Goal: Manage account settings

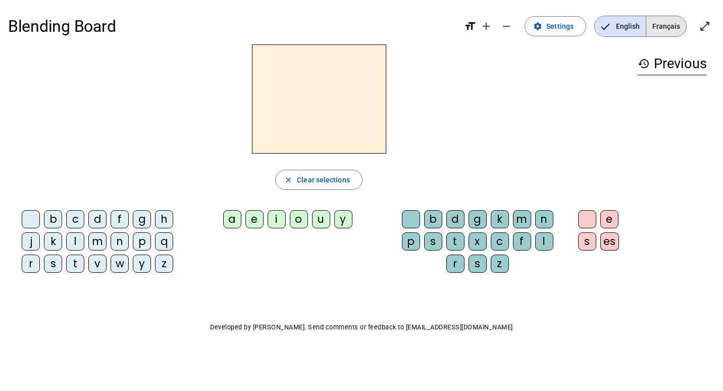
click at [667, 27] on span "Français" at bounding box center [666, 26] width 40 height 20
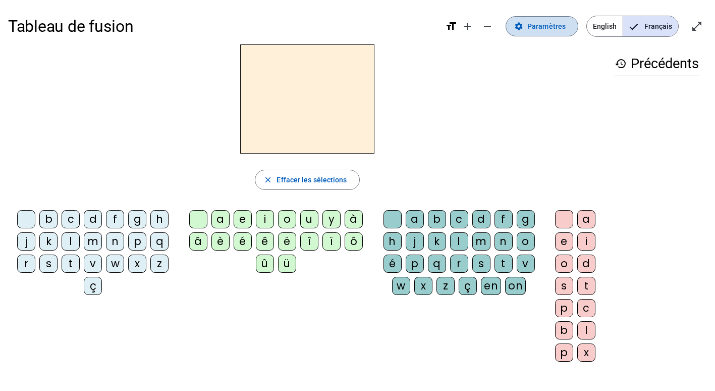
click at [532, 33] on span at bounding box center [542, 26] width 72 height 24
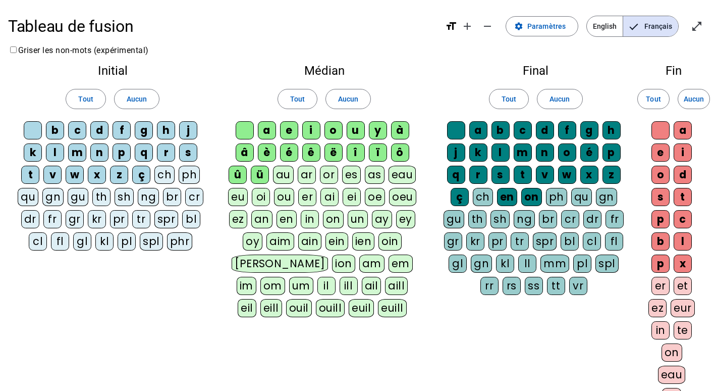
click at [129, 138] on div "f" at bounding box center [122, 130] width 18 height 18
click at [115, 135] on div "f" at bounding box center [122, 130] width 18 height 18
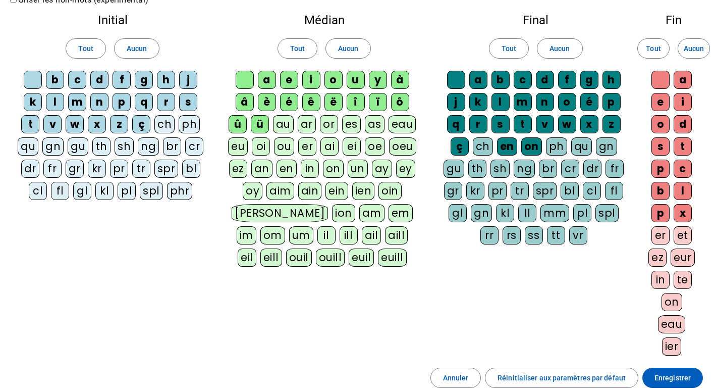
scroll to position [153, 0]
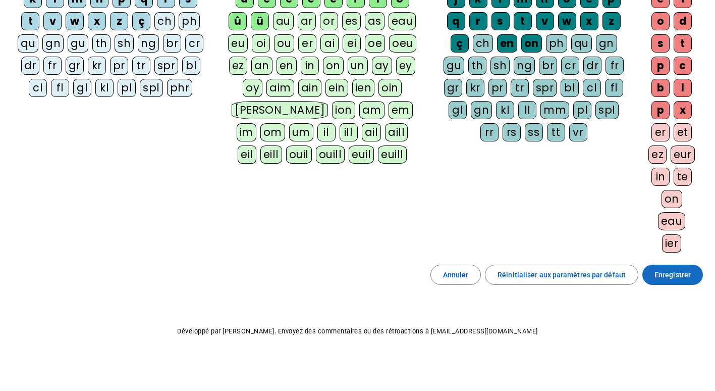
click at [696, 269] on span at bounding box center [673, 274] width 61 height 24
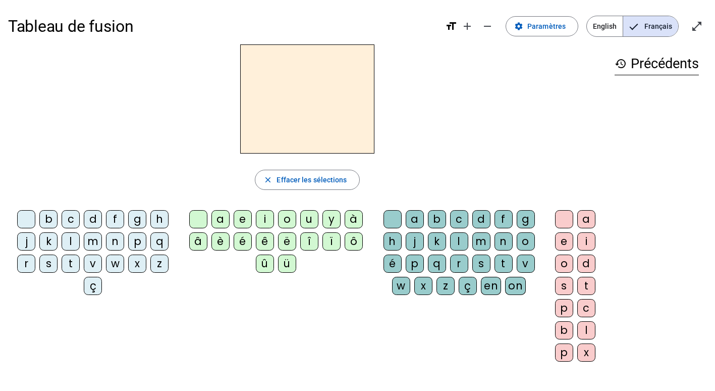
click at [609, 22] on span "English" at bounding box center [605, 26] width 36 height 20
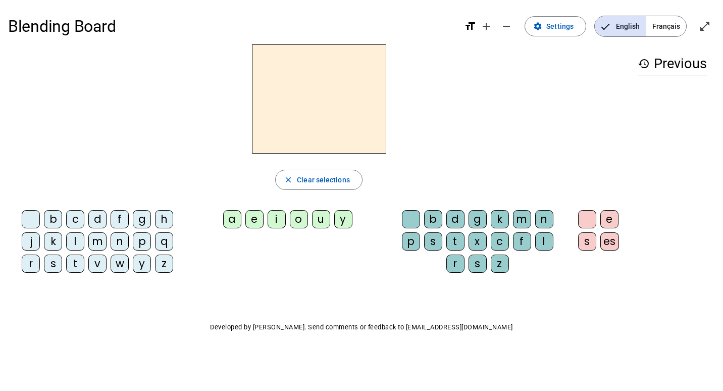
click at [673, 33] on span "Français" at bounding box center [666, 26] width 40 height 20
